Goal: Task Accomplishment & Management: Manage account settings

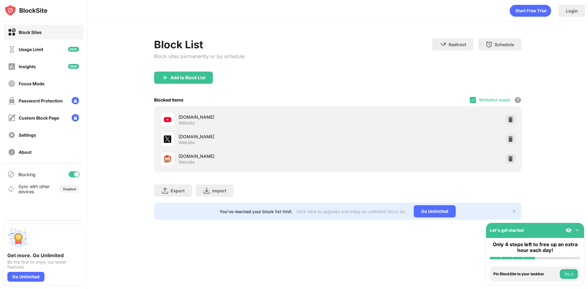
click at [480, 100] on div "Whitelist mode" at bounding box center [494, 99] width 31 height 5
click at [476, 99] on div at bounding box center [473, 100] width 6 height 6
click at [473, 100] on div at bounding box center [473, 100] width 6 height 6
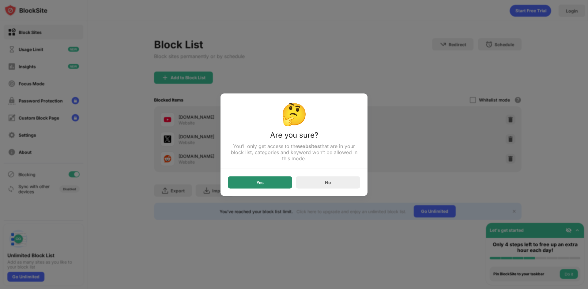
click at [267, 185] on div "Yes" at bounding box center [260, 182] width 64 height 12
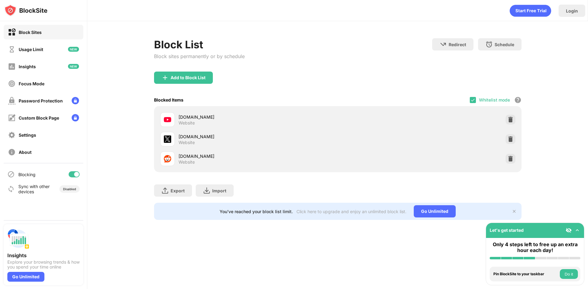
click at [489, 101] on div "Whitelist mode" at bounding box center [494, 99] width 31 height 5
click at [473, 101] on img at bounding box center [472, 100] width 5 height 5
